Goal: Task Accomplishment & Management: Manage account settings

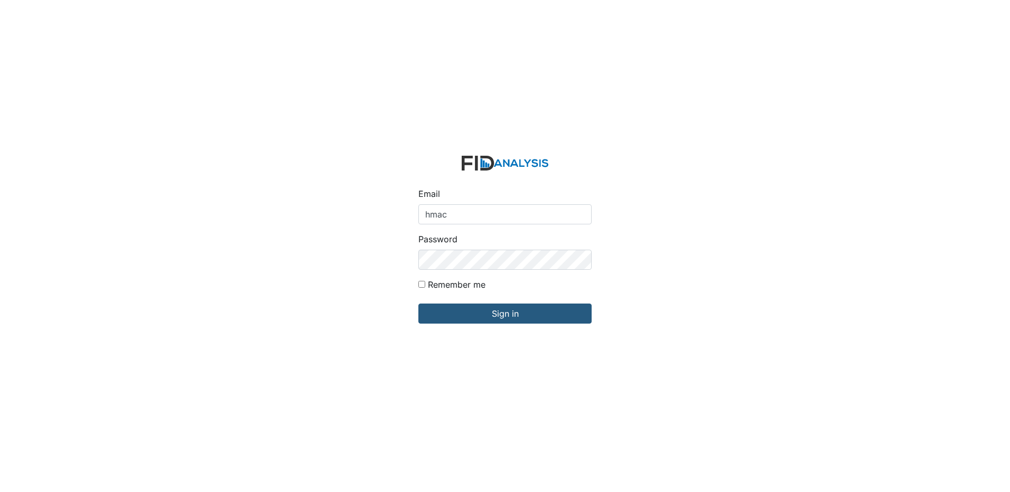
type input "[EMAIL_ADDRESS][DOMAIN_NAME]"
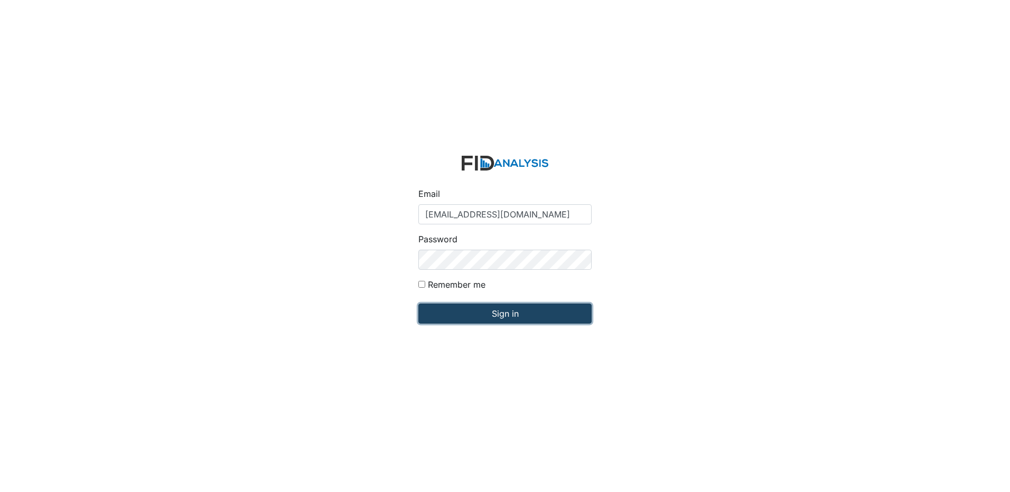
click at [494, 308] on input "Sign in" at bounding box center [504, 314] width 173 height 20
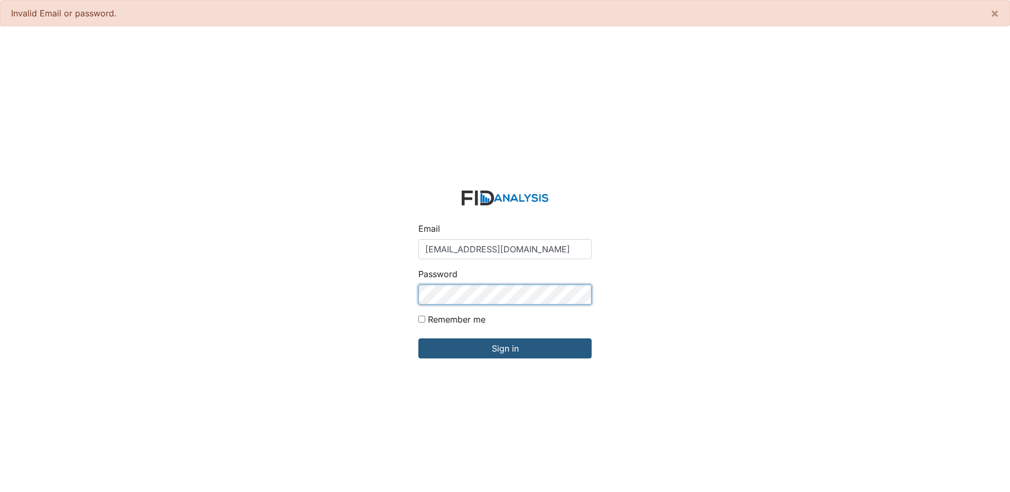
click at [418, 338] on input "Sign in" at bounding box center [504, 348] width 173 height 20
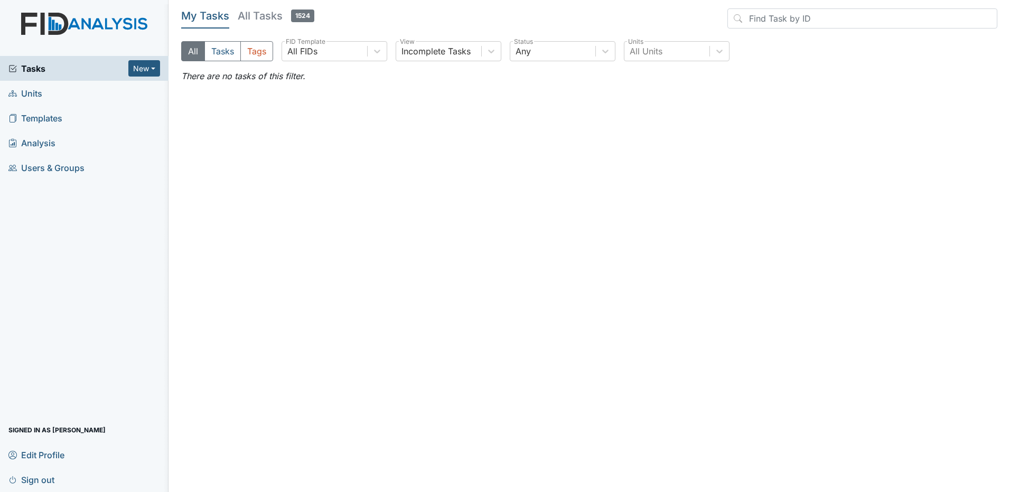
click at [37, 457] on span "Edit Profile" at bounding box center [36, 455] width 56 height 16
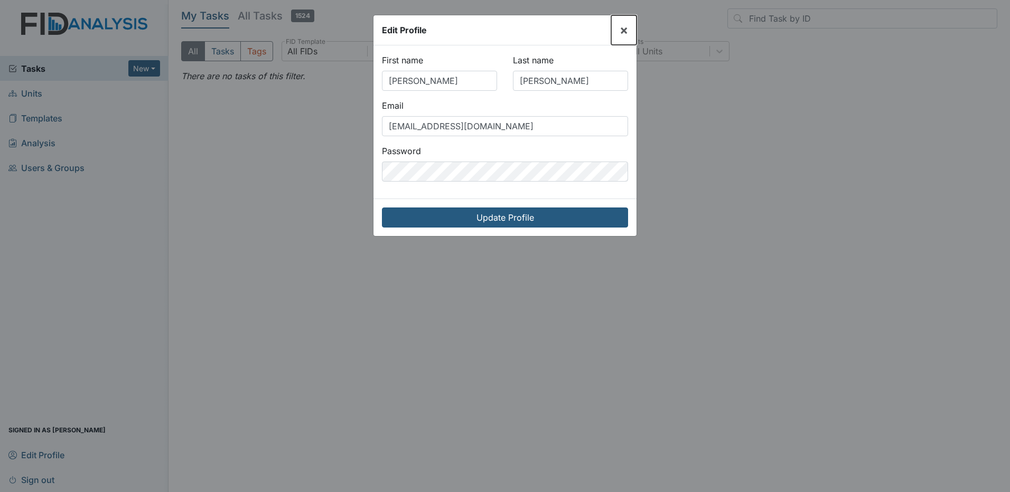
click at [620, 30] on span "×" at bounding box center [623, 29] width 8 height 15
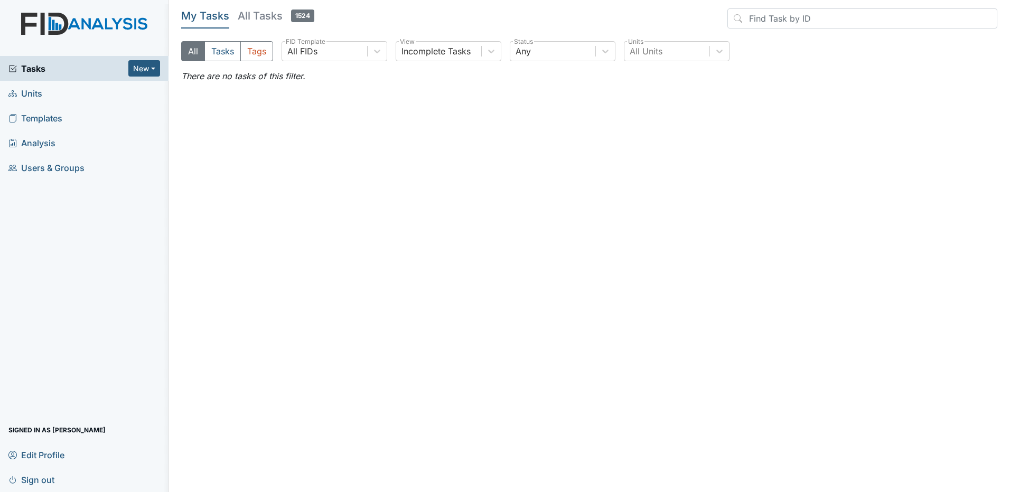
click at [272, 16] on h5 "All Tasks 1524" at bounding box center [276, 15] width 77 height 15
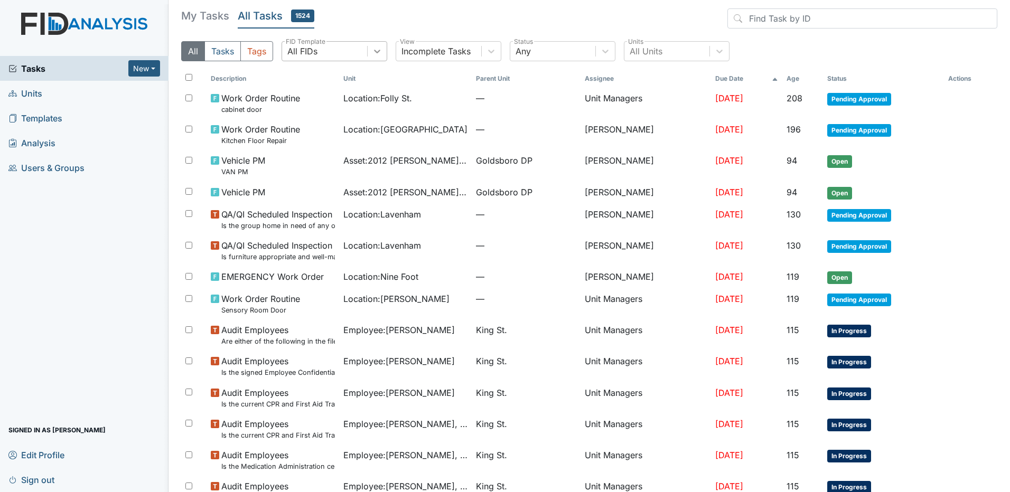
click at [375, 56] on icon at bounding box center [377, 51] width 11 height 11
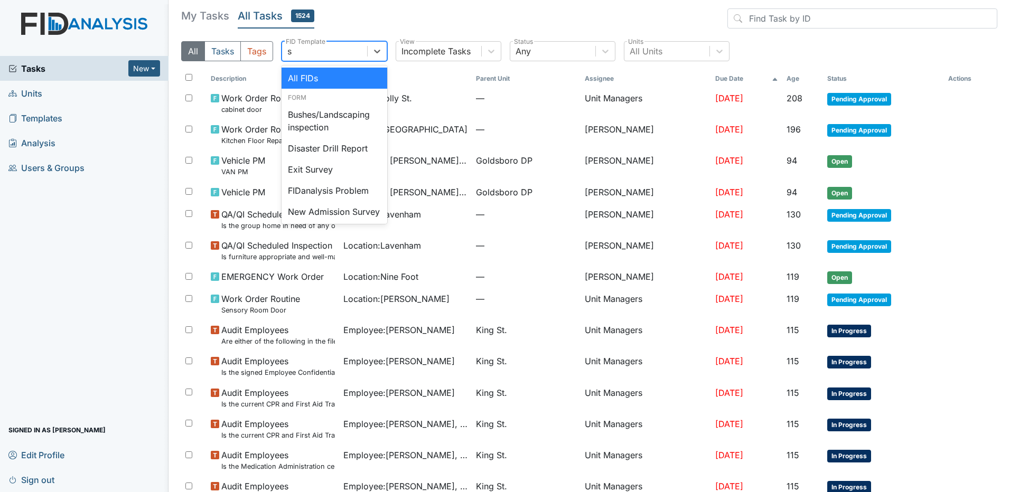
type input "se"
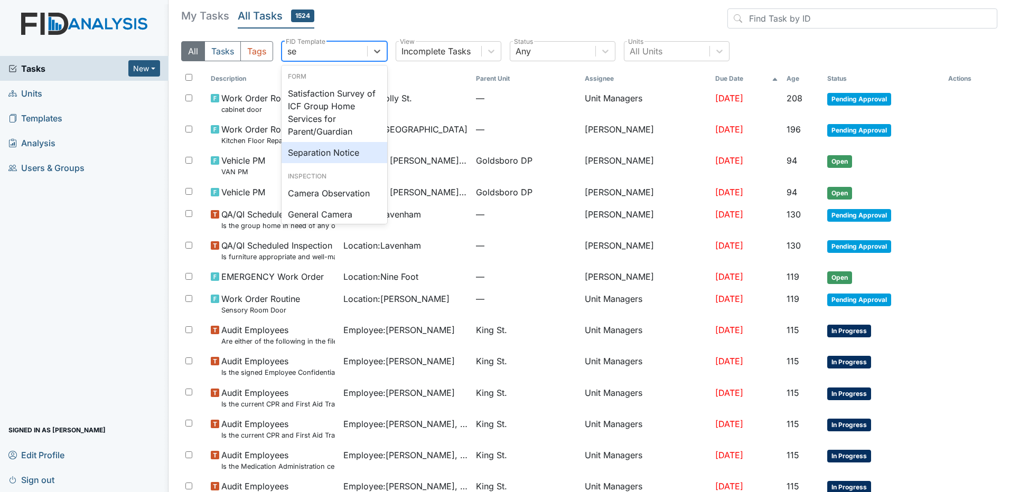
click at [342, 153] on div "Separation Notice" at bounding box center [334, 152] width 106 height 21
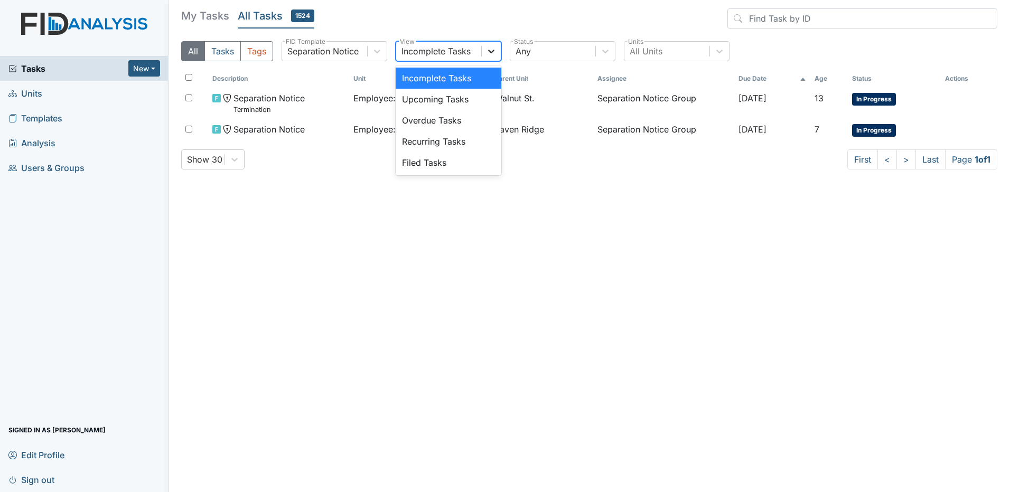
click at [491, 54] on icon at bounding box center [491, 51] width 11 height 11
click at [441, 166] on div "Filed Tasks" at bounding box center [448, 162] width 106 height 21
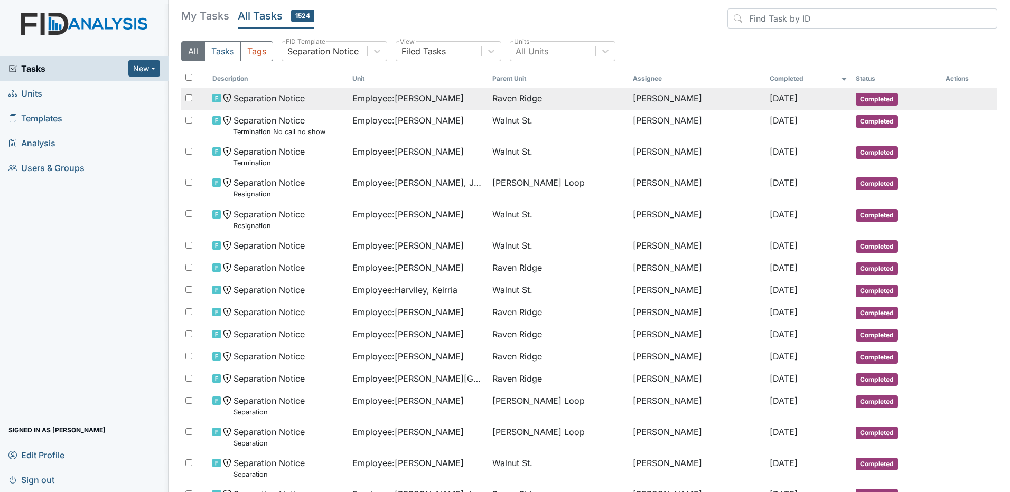
click at [633, 97] on td "[PERSON_NAME]" at bounding box center [696, 99] width 137 height 22
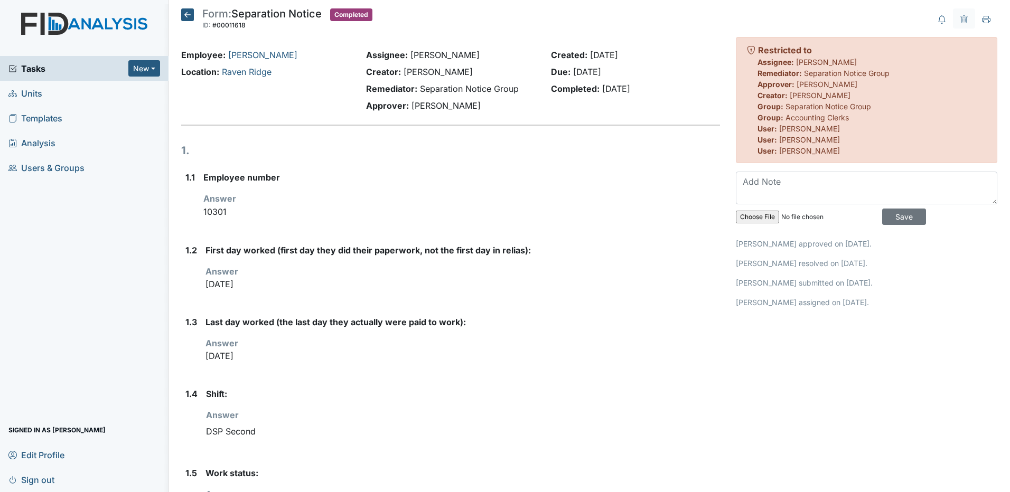
click at [182, 16] on icon at bounding box center [187, 14] width 13 height 13
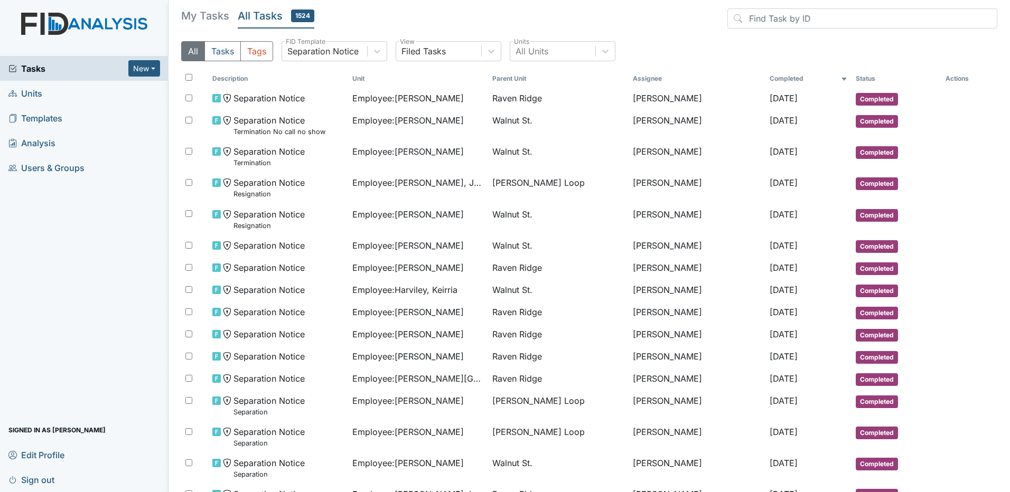
click at [204, 16] on h5 "My Tasks" at bounding box center [205, 15] width 48 height 15
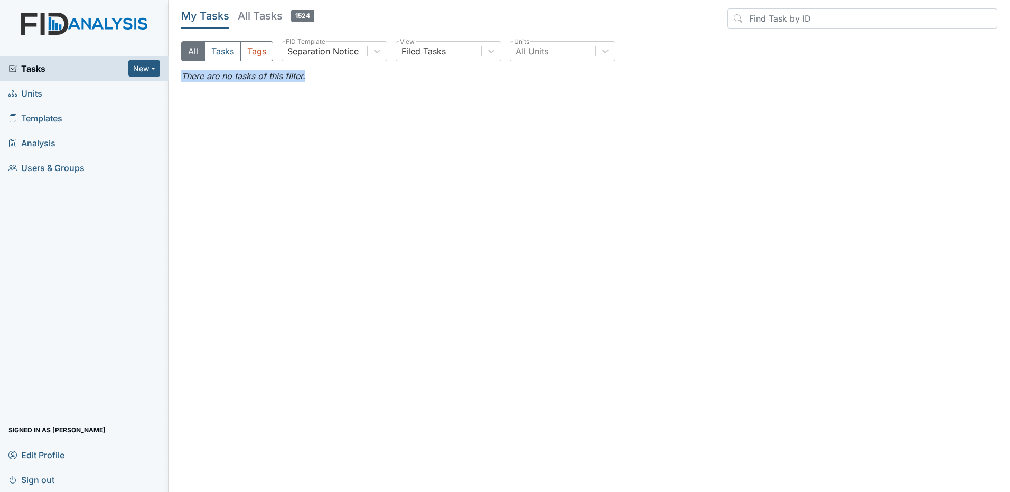
drag, startPoint x: 180, startPoint y: 75, endPoint x: 318, endPoint y: 72, distance: 138.9
click at [318, 72] on main "My Tasks All Tasks 1524 All Tasks Tags Separation Notice FID Template Filed Tas…" at bounding box center [588, 246] width 841 height 492
click at [260, 22] on h5 "All Tasks 1524" at bounding box center [276, 15] width 77 height 15
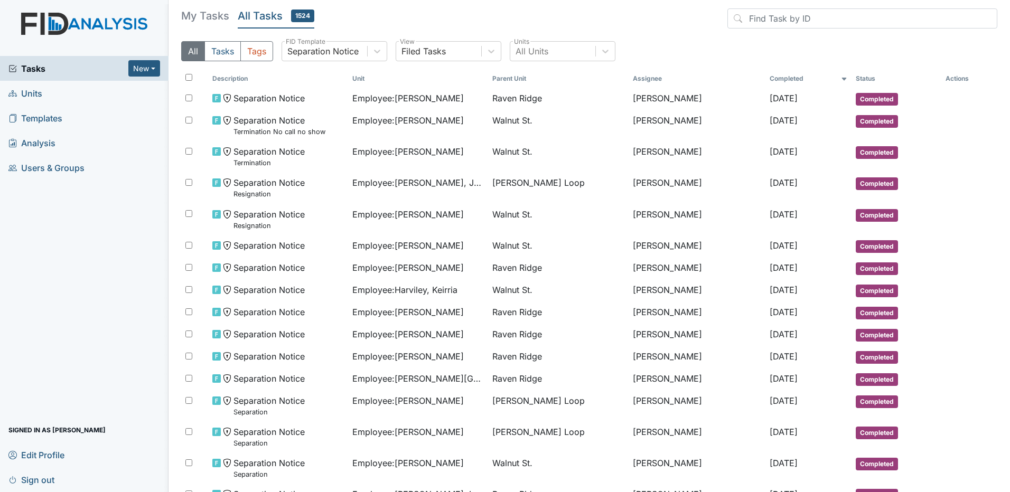
click at [34, 116] on span "Templates" at bounding box center [35, 118] width 54 height 16
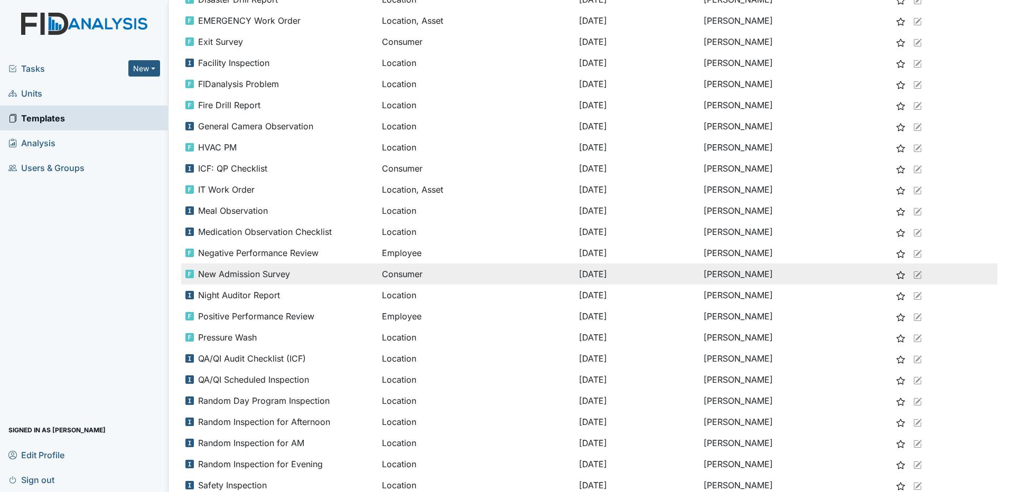
scroll to position [475, 0]
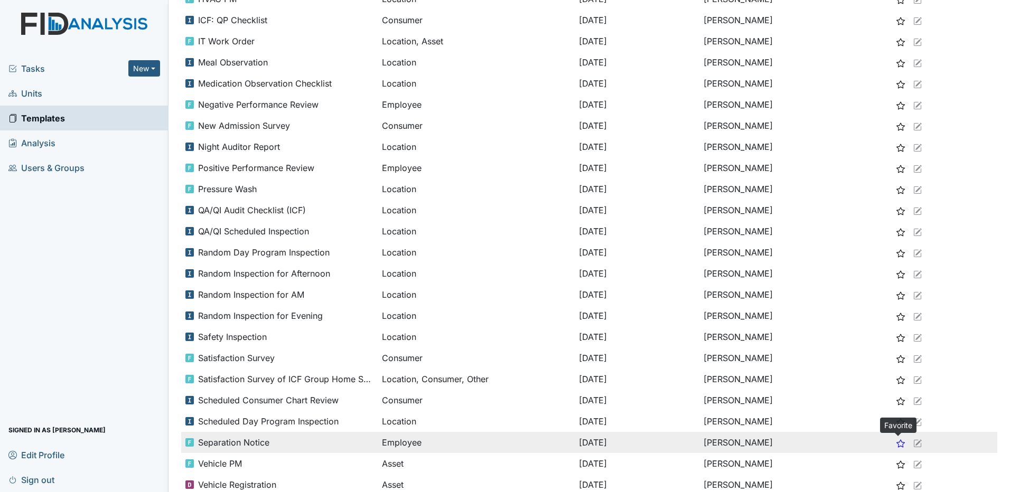
click at [901, 445] on icon at bounding box center [900, 443] width 8 height 8
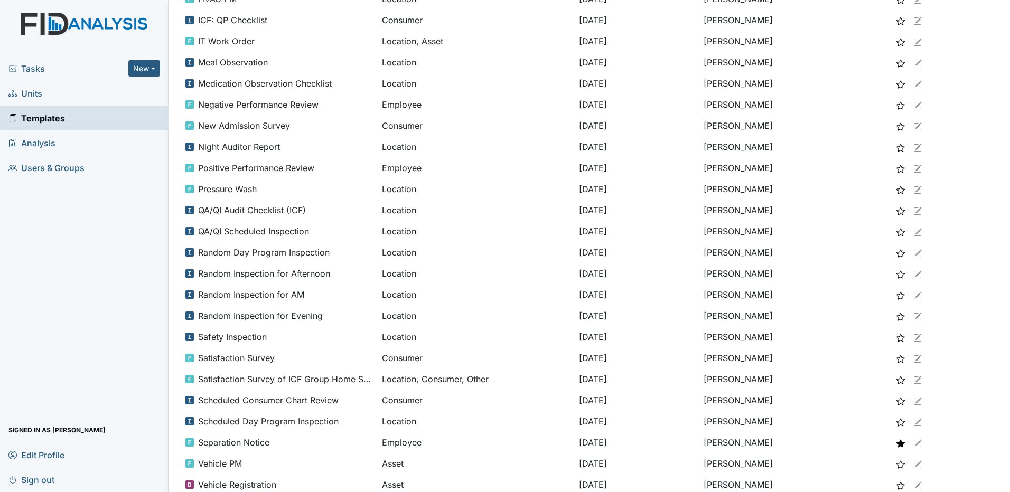
scroll to position [0, 0]
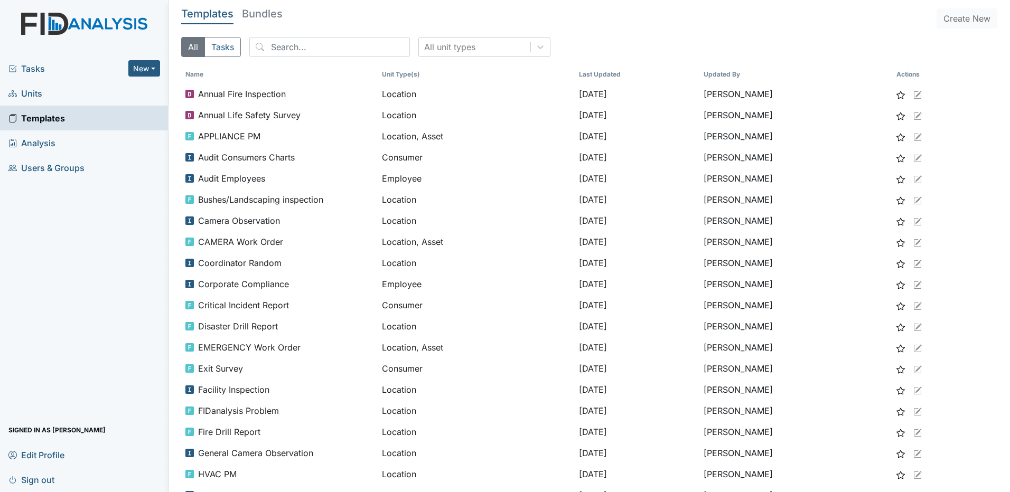
click at [57, 67] on span "Tasks" at bounding box center [68, 68] width 120 height 13
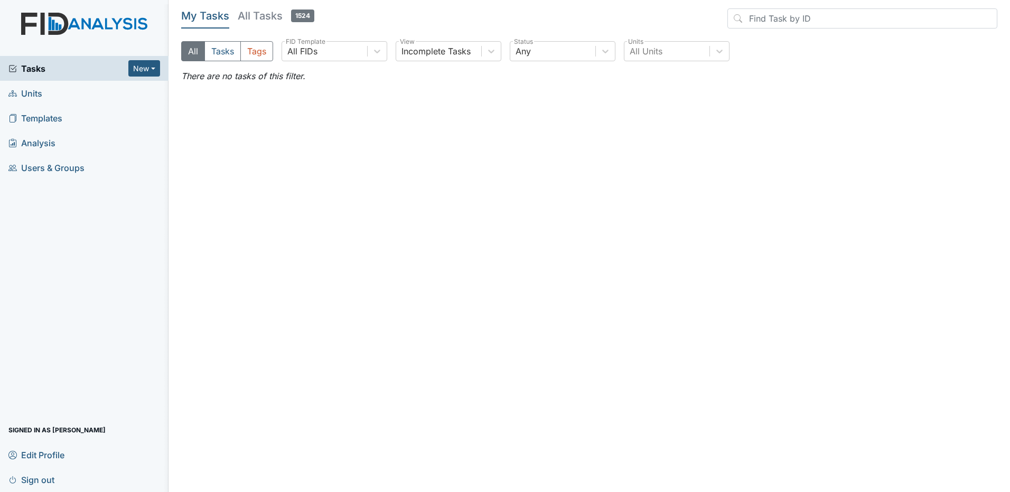
click at [278, 20] on h5 "All Tasks 1524" at bounding box center [276, 15] width 77 height 15
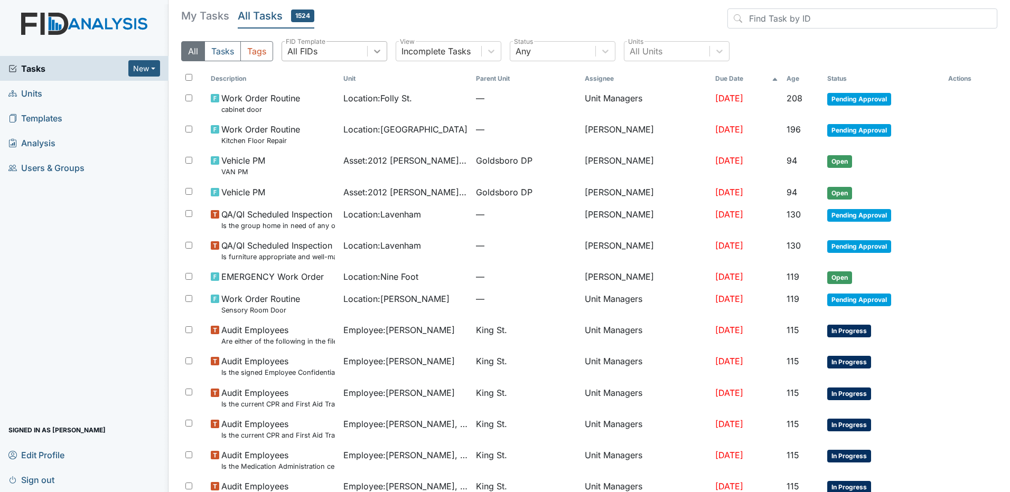
click at [376, 50] on icon at bounding box center [377, 51] width 11 height 11
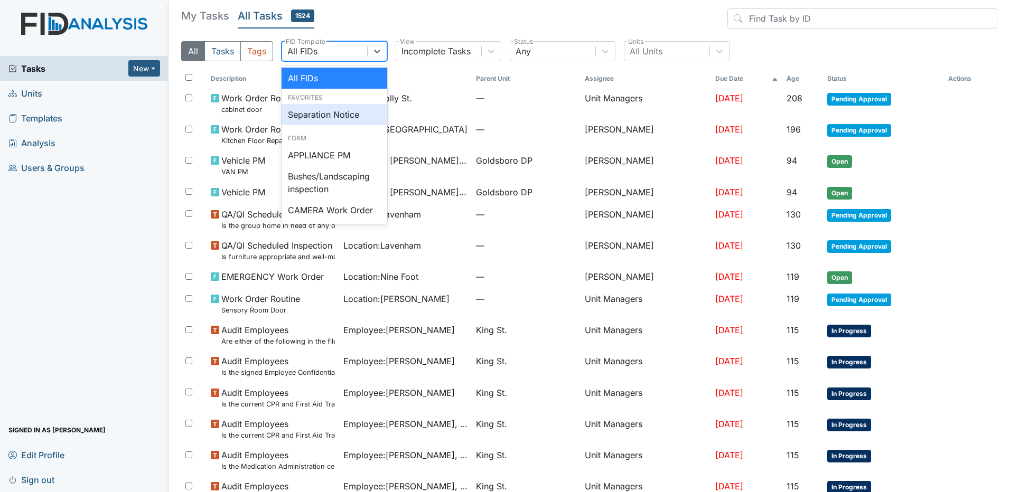
click at [323, 117] on div "Separation Notice" at bounding box center [334, 114] width 106 height 21
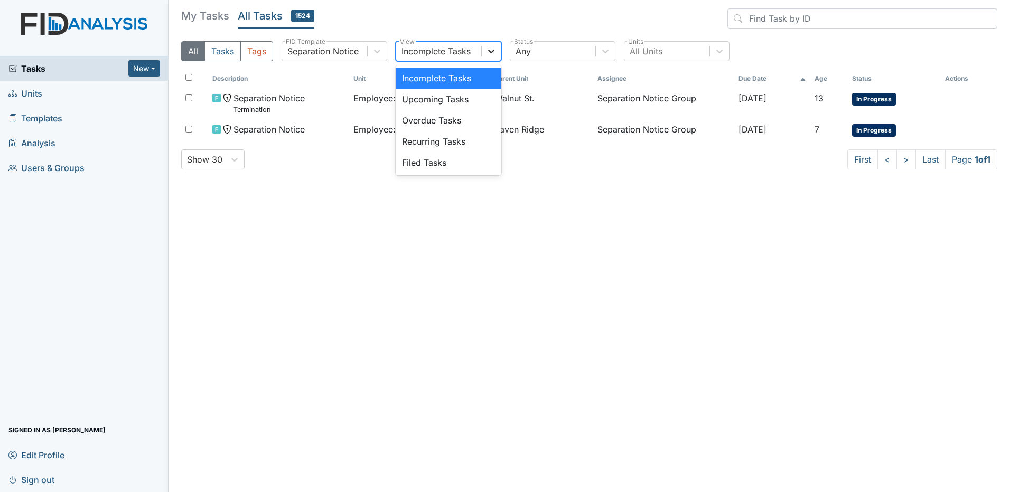
click at [496, 48] on icon at bounding box center [491, 51] width 11 height 11
click at [452, 165] on div "Filed Tasks" at bounding box center [448, 162] width 106 height 21
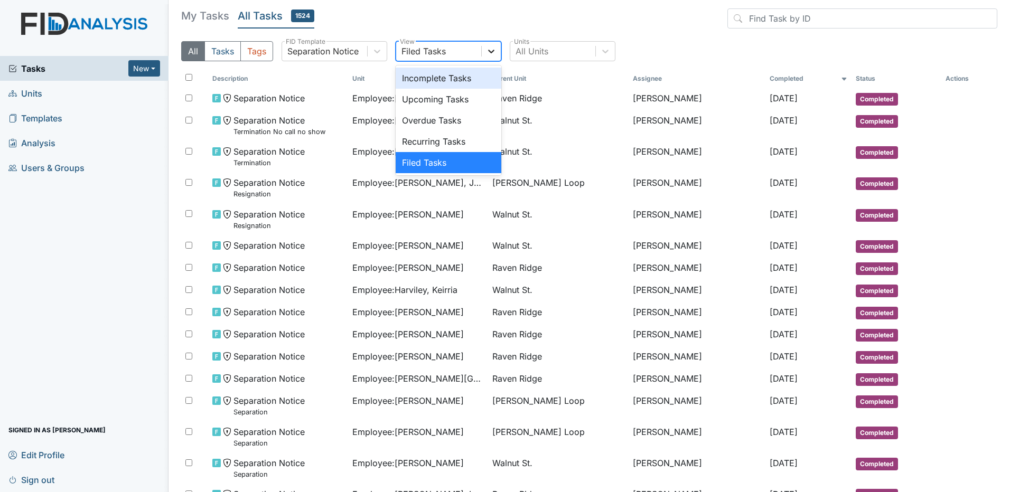
click at [491, 49] on icon at bounding box center [491, 51] width 11 height 11
click at [463, 81] on div "Incomplete Tasks" at bounding box center [448, 78] width 106 height 21
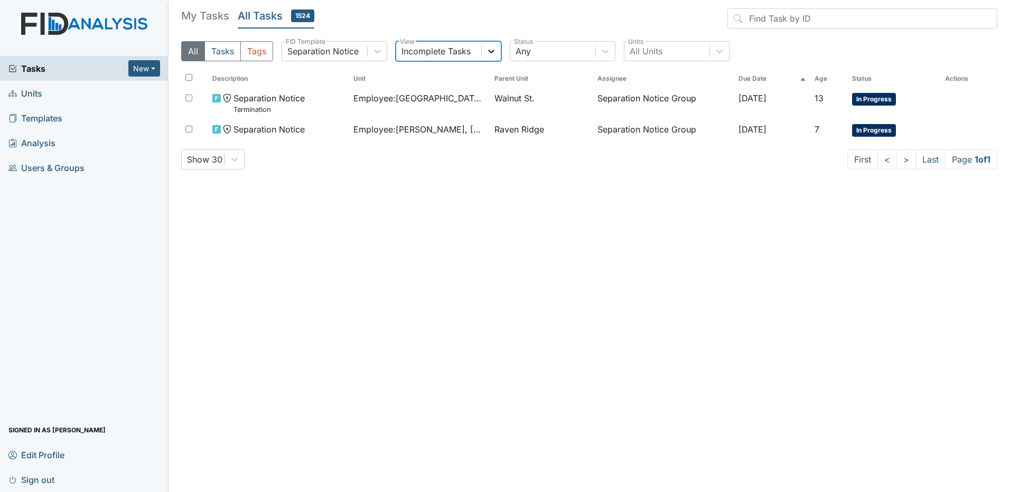
click at [494, 51] on icon at bounding box center [491, 52] width 6 height 4
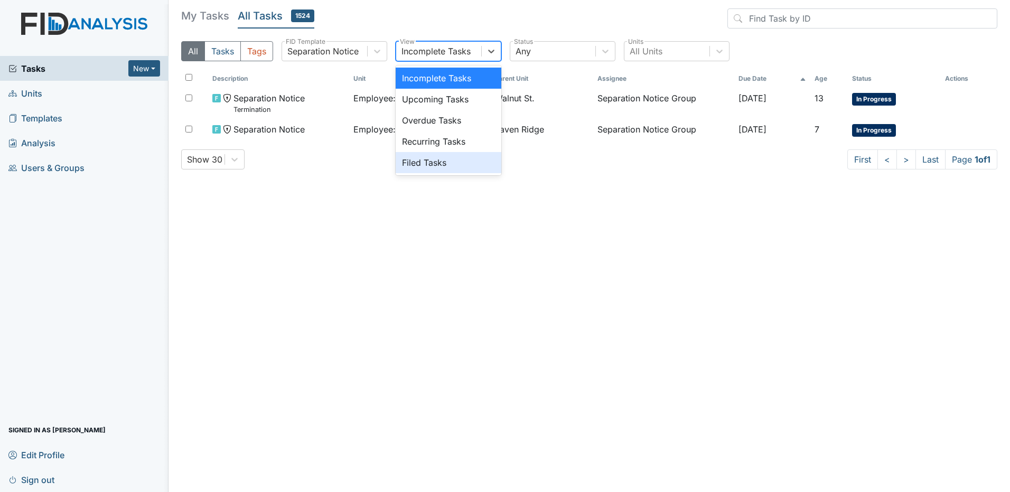
click at [455, 161] on div "Filed Tasks" at bounding box center [448, 162] width 106 height 21
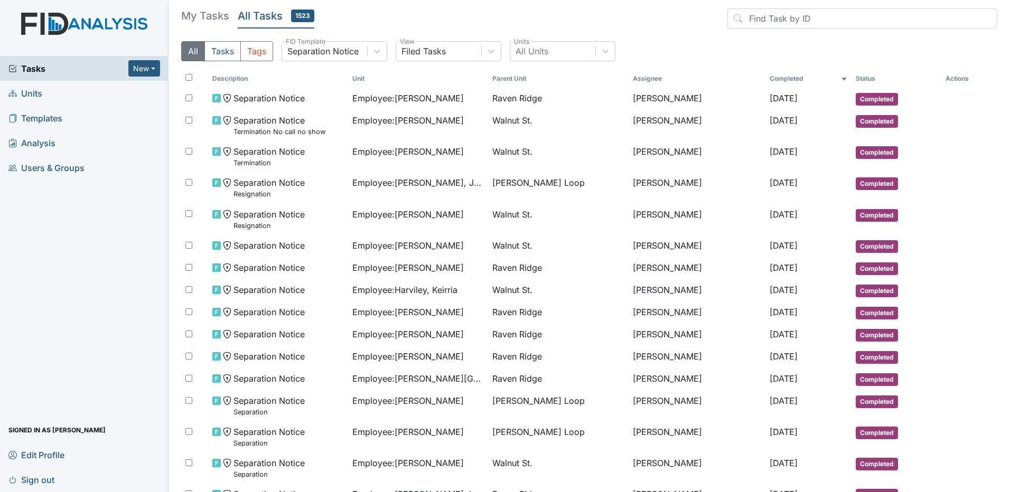
click at [51, 455] on span "Edit Profile" at bounding box center [36, 455] width 56 height 16
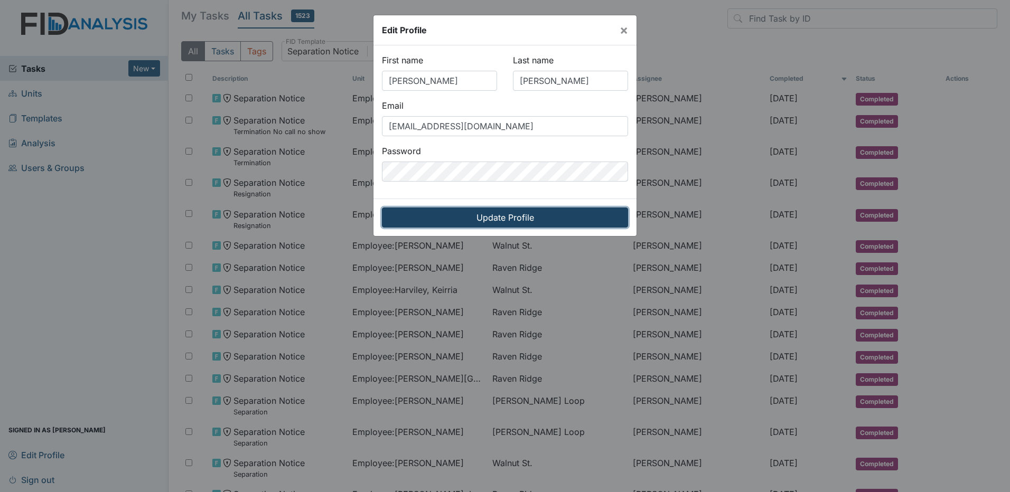
click at [567, 214] on input "Update Profile" at bounding box center [505, 217] width 246 height 20
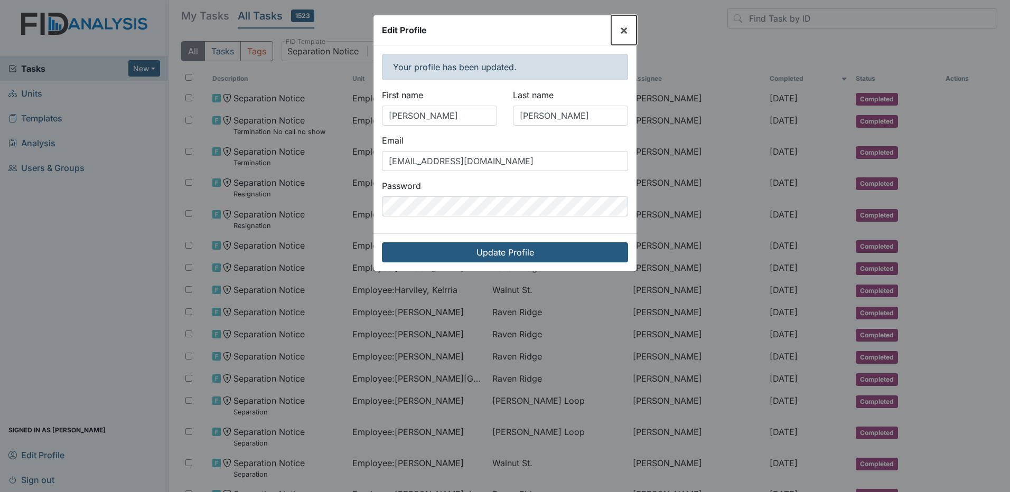
click at [619, 32] on span "×" at bounding box center [623, 29] width 8 height 15
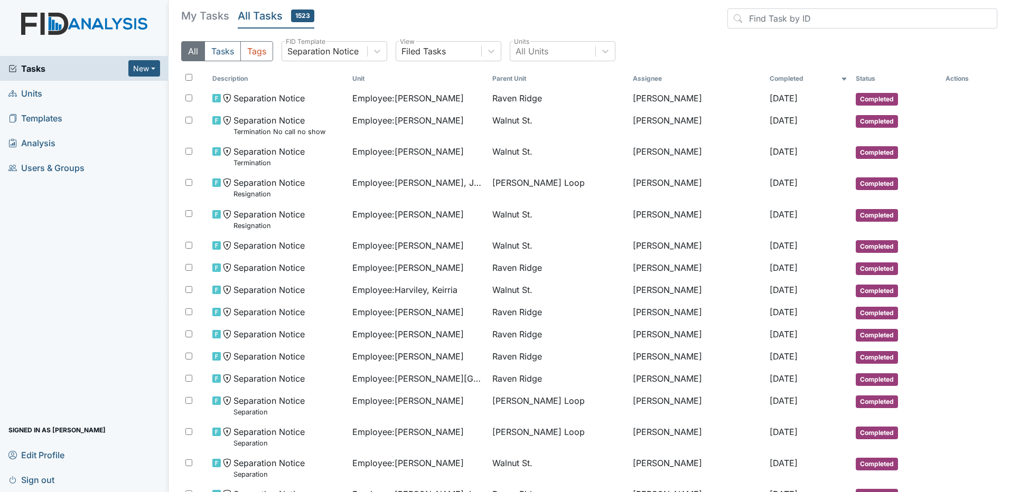
click at [62, 451] on span "Edit Profile" at bounding box center [36, 455] width 56 height 16
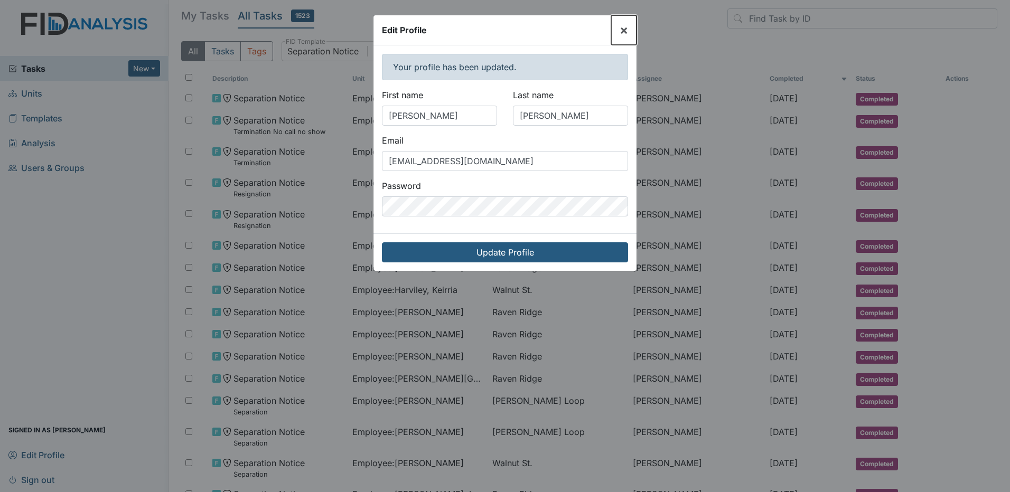
click at [622, 29] on span "×" at bounding box center [623, 29] width 8 height 15
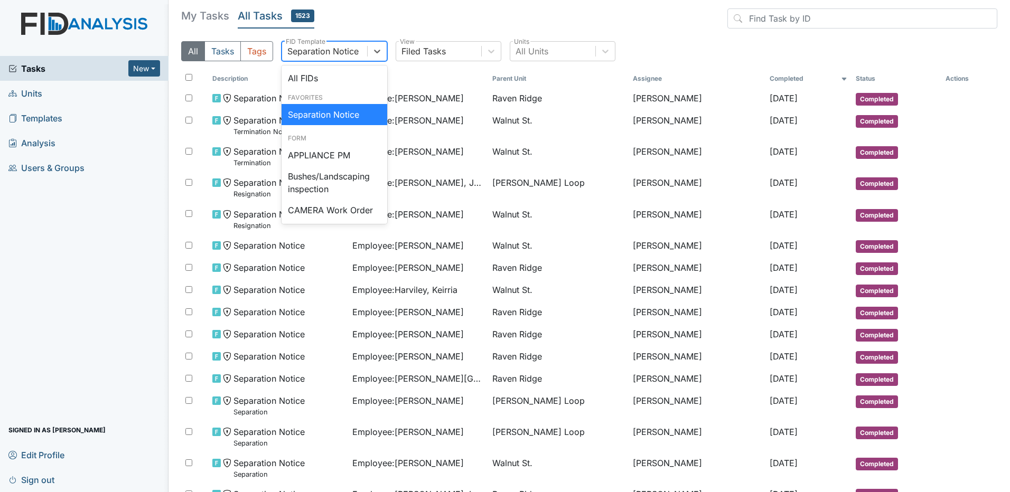
click at [355, 50] on div "Separation Notice" at bounding box center [322, 51] width 71 height 13
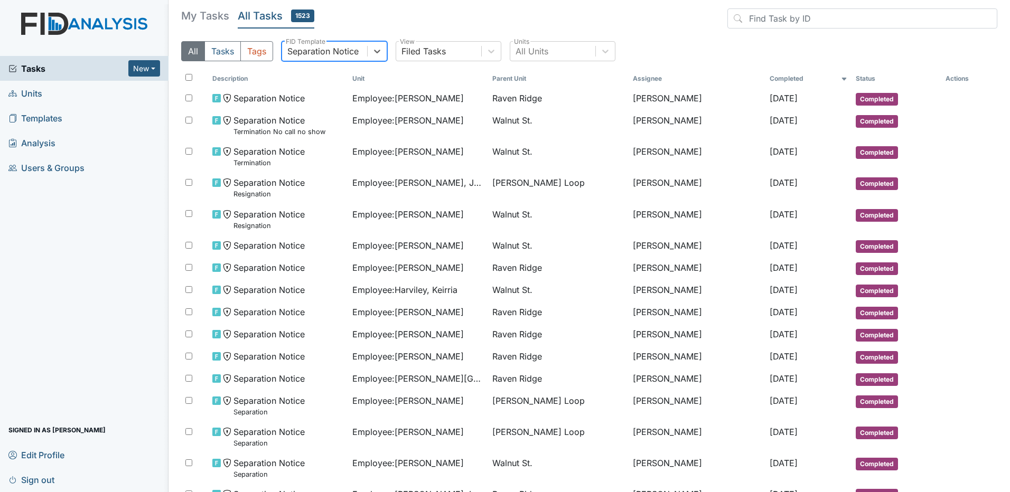
click at [355, 50] on div "Separation Notice" at bounding box center [322, 51] width 71 height 13
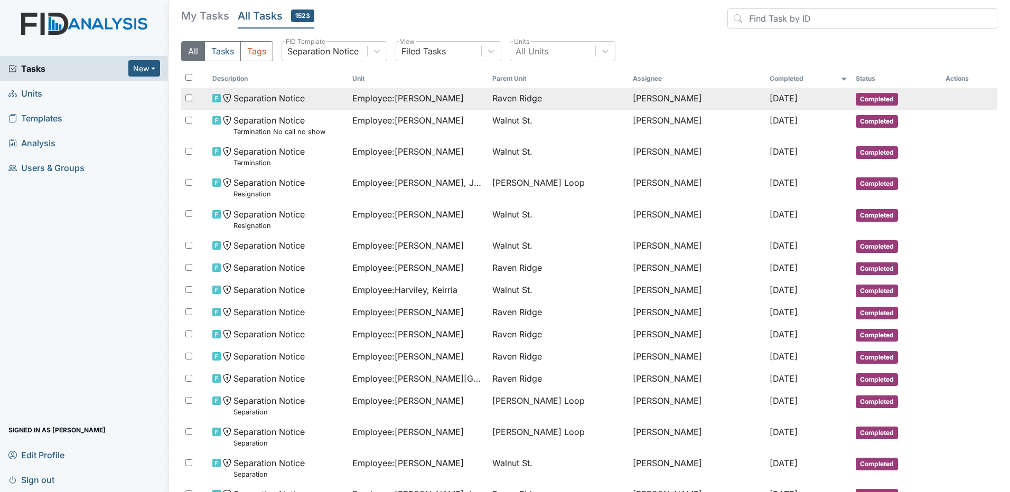
click at [381, 101] on span "Employee : Mitchell, Kiera" at bounding box center [407, 98] width 111 height 13
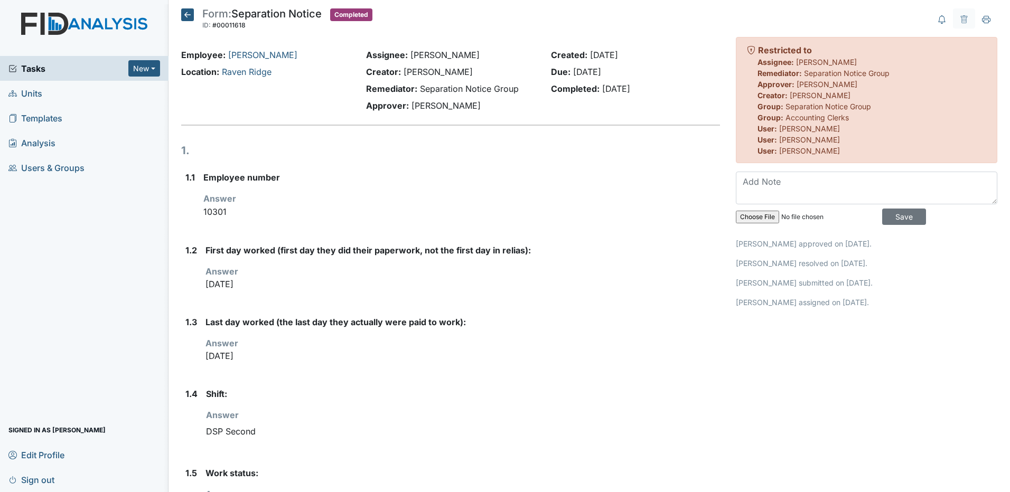
click at [192, 17] on icon at bounding box center [187, 14] width 13 height 13
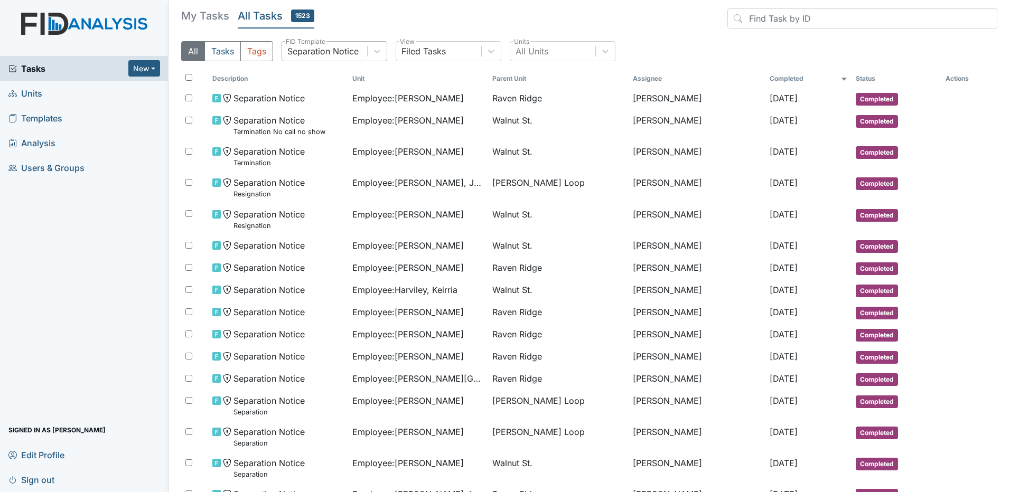
click at [351, 51] on div "Separation Notice" at bounding box center [322, 51] width 71 height 13
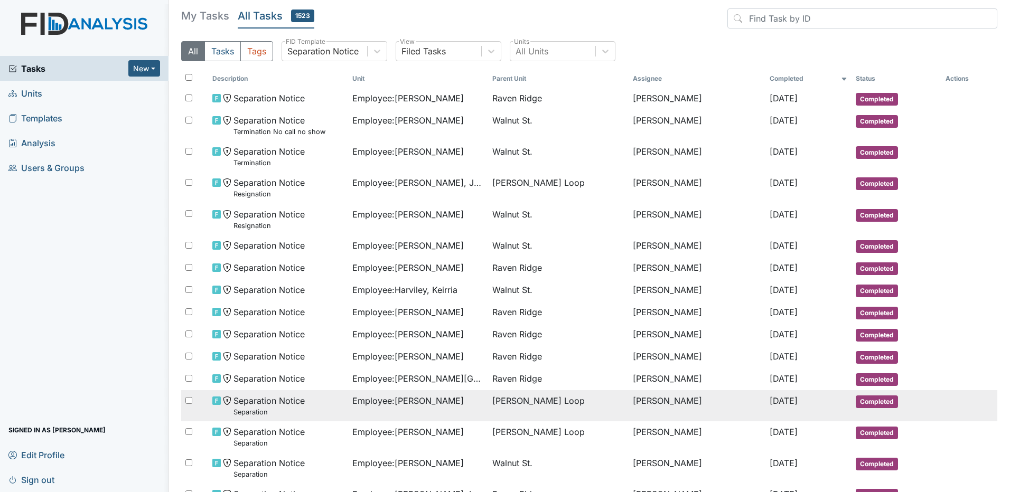
click at [583, 404] on span "[PERSON_NAME] Loop" at bounding box center [557, 400] width 131 height 13
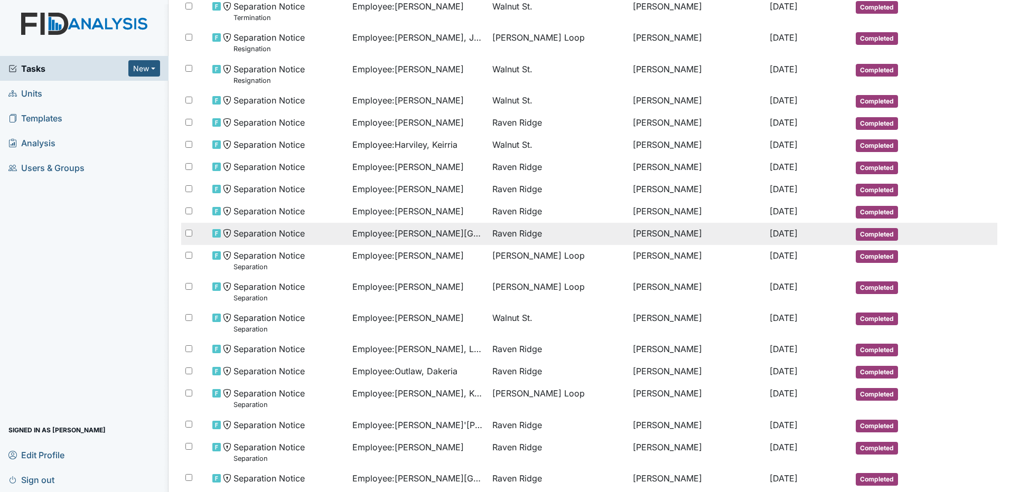
scroll to position [460, 0]
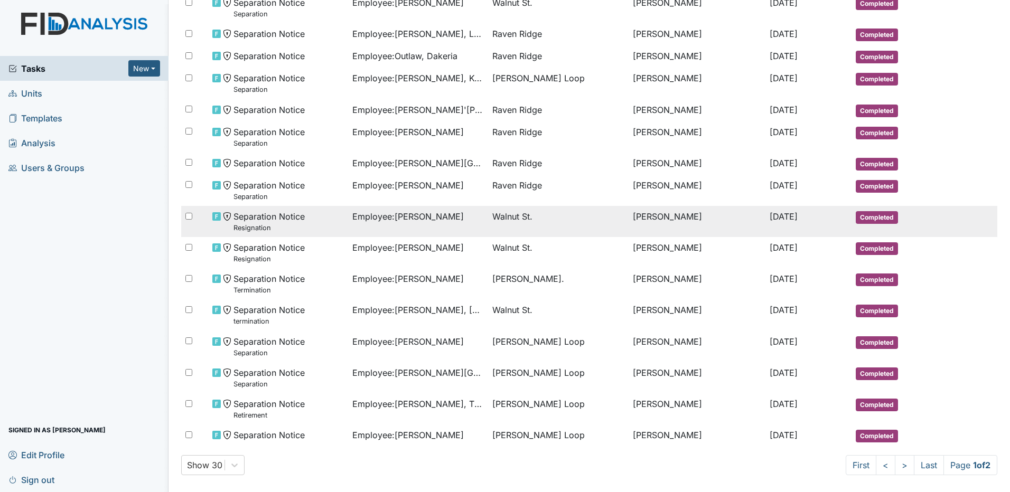
click at [470, 228] on td "Employee : Tomlinson, Johnesha" at bounding box center [418, 221] width 140 height 31
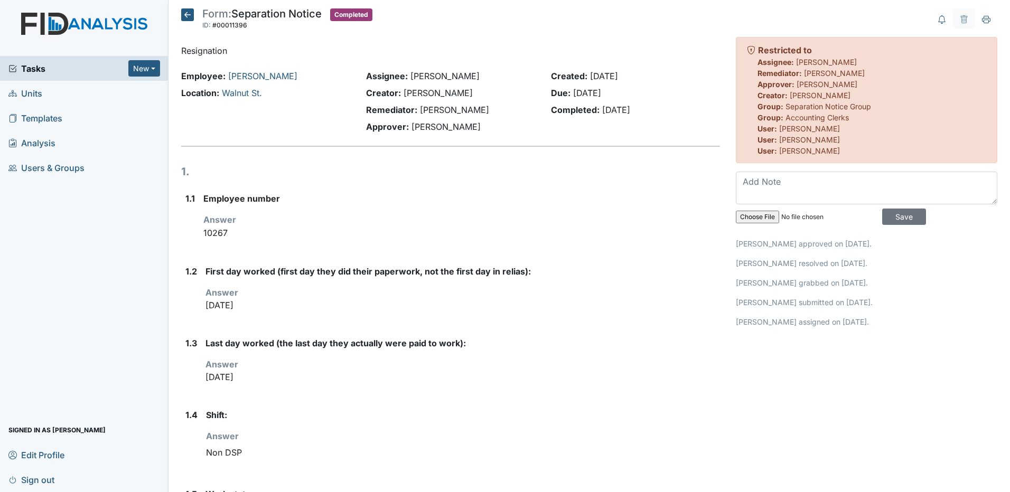
click at [188, 14] on icon at bounding box center [187, 14] width 13 height 13
